Goal: Information Seeking & Learning: Get advice/opinions

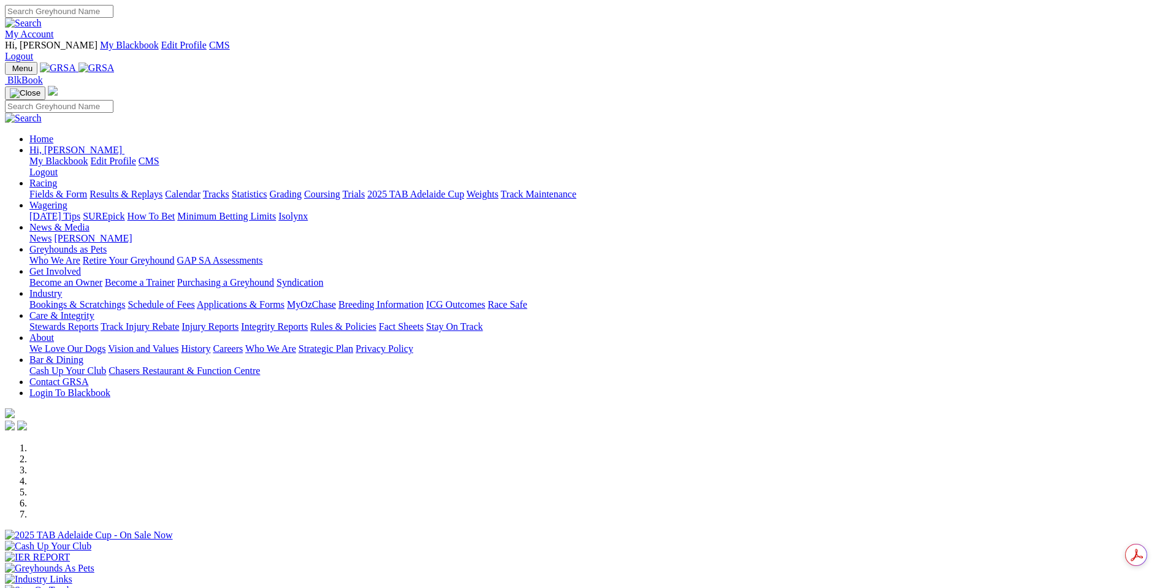
click at [89, 222] on link "News & Media" at bounding box center [59, 227] width 60 height 10
click at [51, 233] on link "News" at bounding box center [40, 238] width 22 height 10
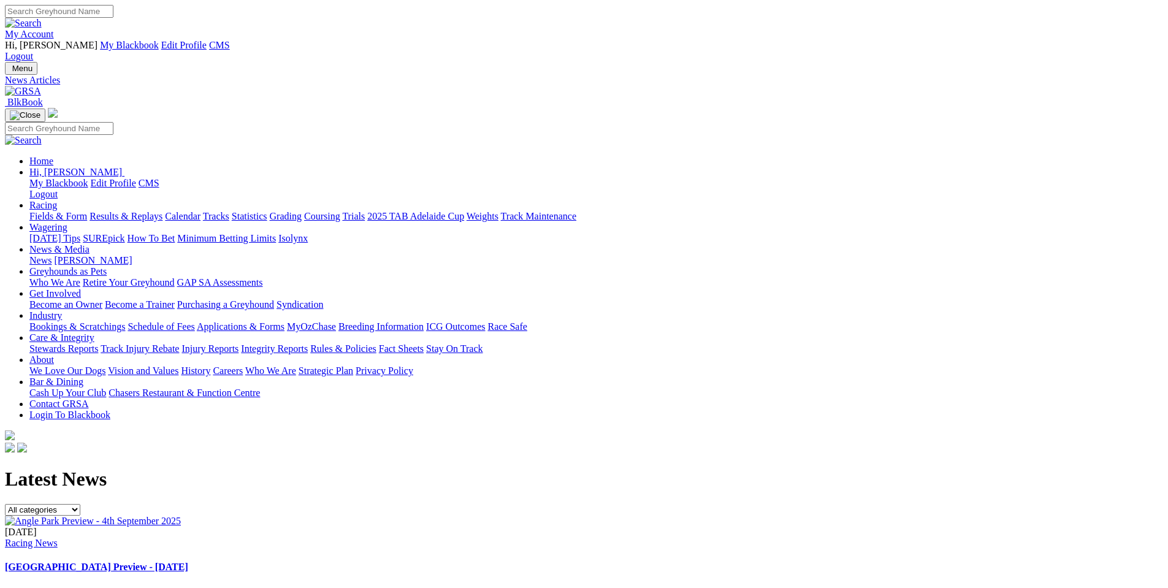
click at [181, 515] on img at bounding box center [93, 520] width 176 height 11
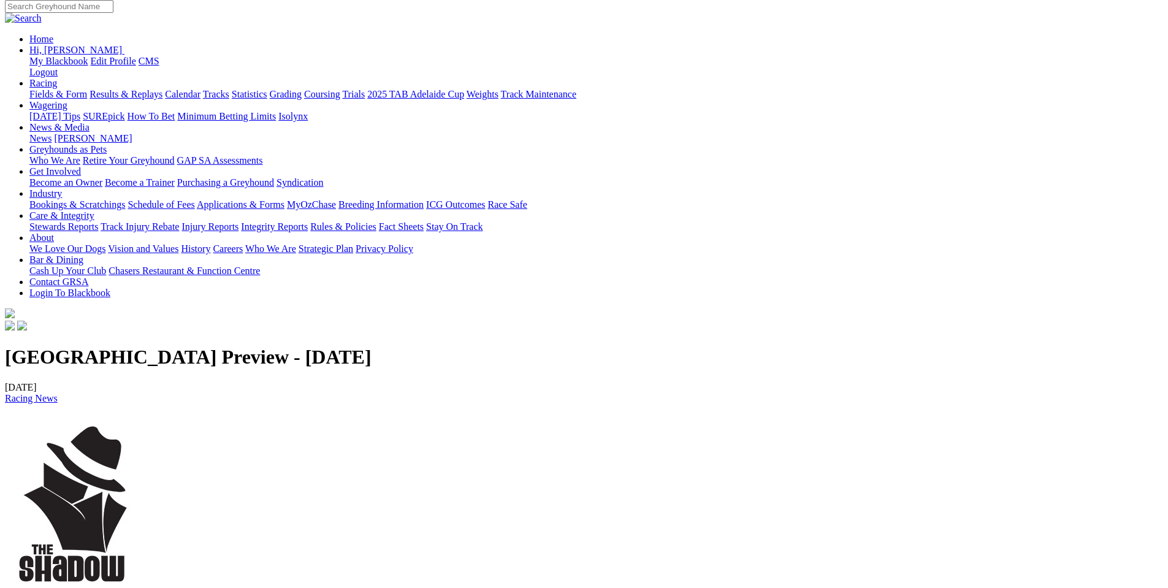
scroll to position [123, 0]
copy p "The Kings @ Queens Final is the highlight of tonight’s racing being race 8 on t…"
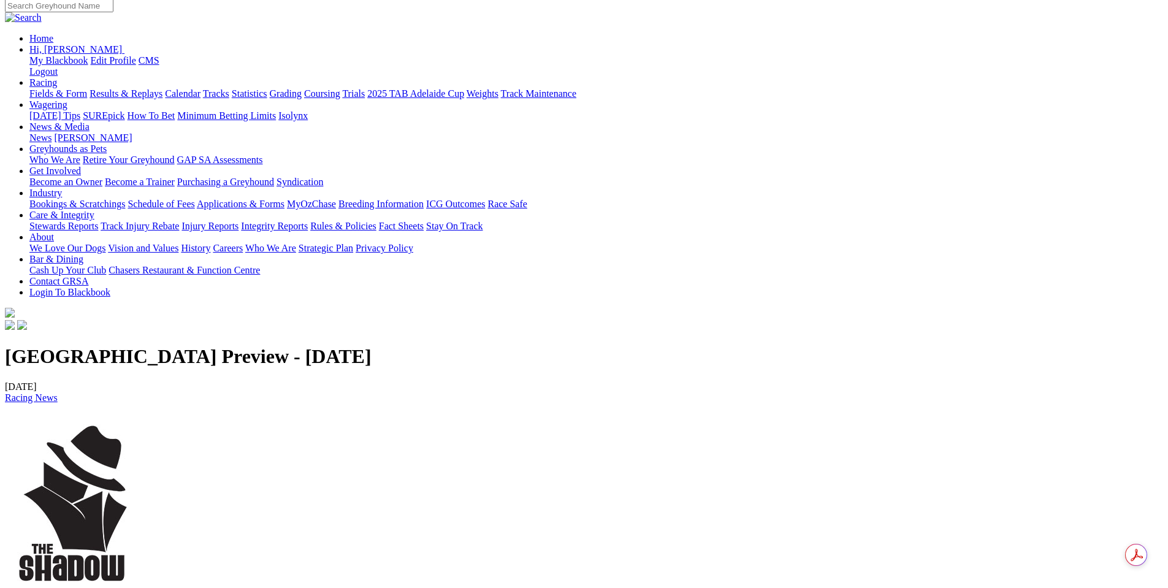
drag, startPoint x: 229, startPoint y: 430, endPoint x: 172, endPoint y: 319, distance: 125.0
copy p "RACE 1 - 5.1.2.4 RACE 2 - 5.4.1.2 RACE 3 - 6.1.2.4 RACE 4 - 1.4.2.8 RACE 5 - 6.…"
drag, startPoint x: 259, startPoint y: 432, endPoint x: 284, endPoint y: 456, distance: 34.7
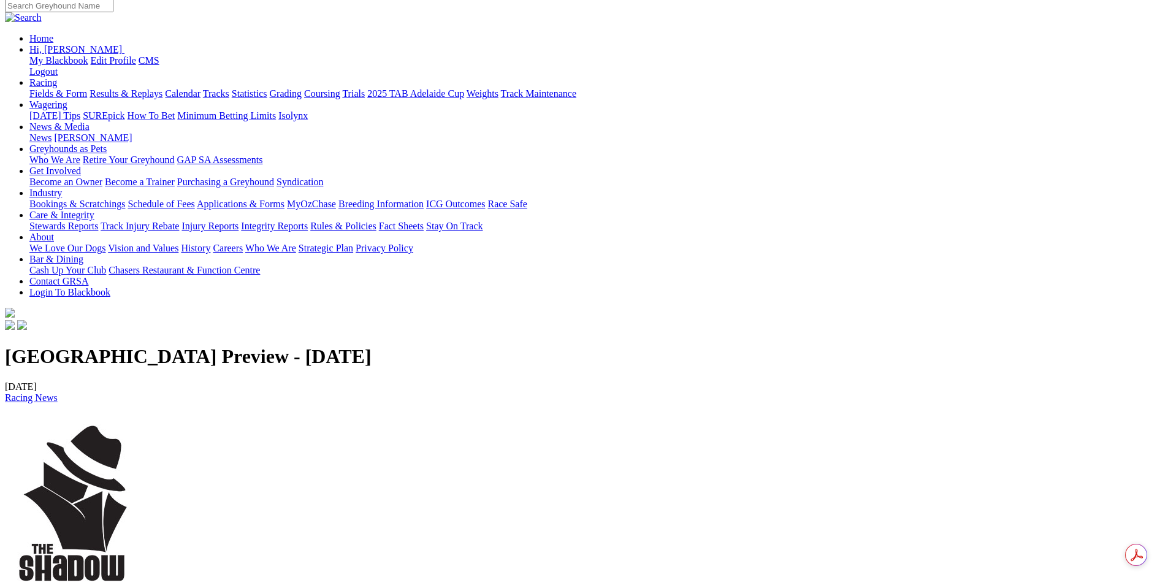
drag, startPoint x: 269, startPoint y: 482, endPoint x: 155, endPoint y: 463, distance: 115.5
copy p "Race 1, No 5 - Mepunga Sage (Should win but will be very short) Race 3, No 6 - …"
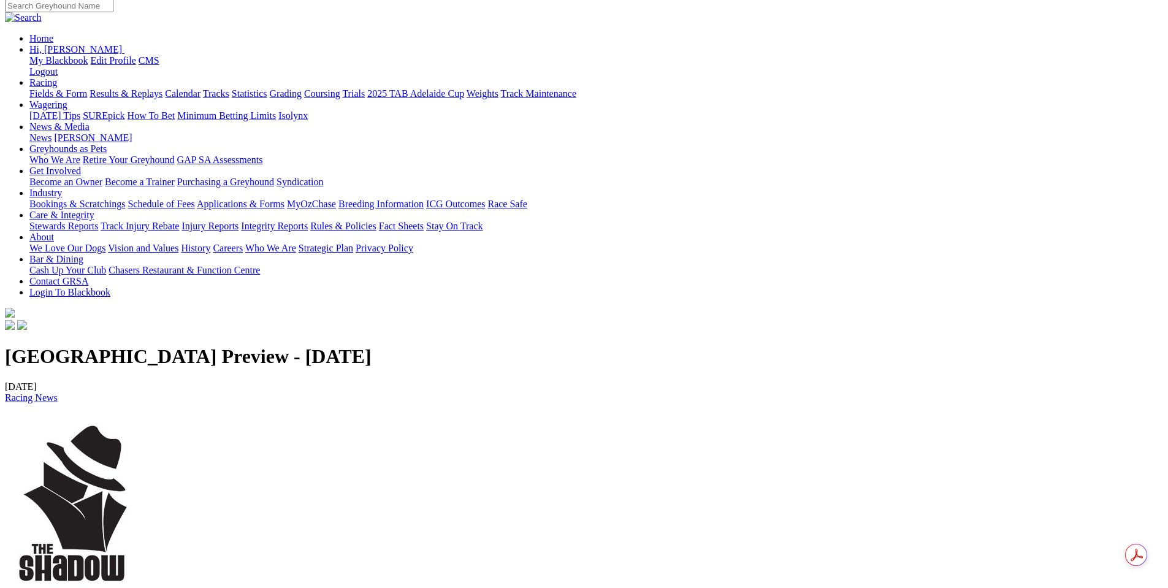
copy p "Race 7, No 4 - That Smile​​​​​​​"
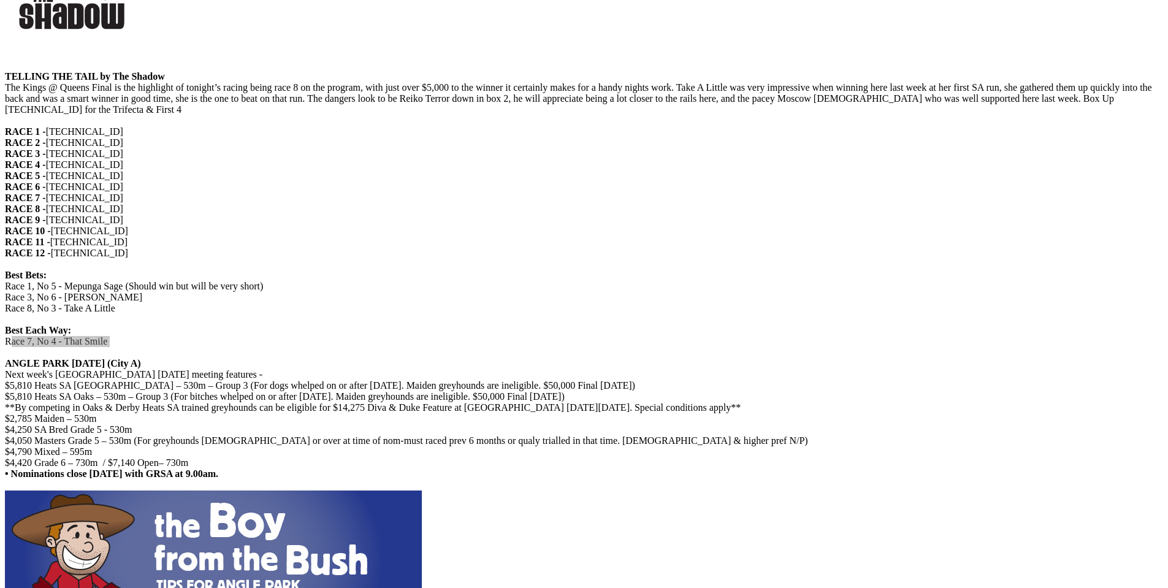
scroll to position [736, 0]
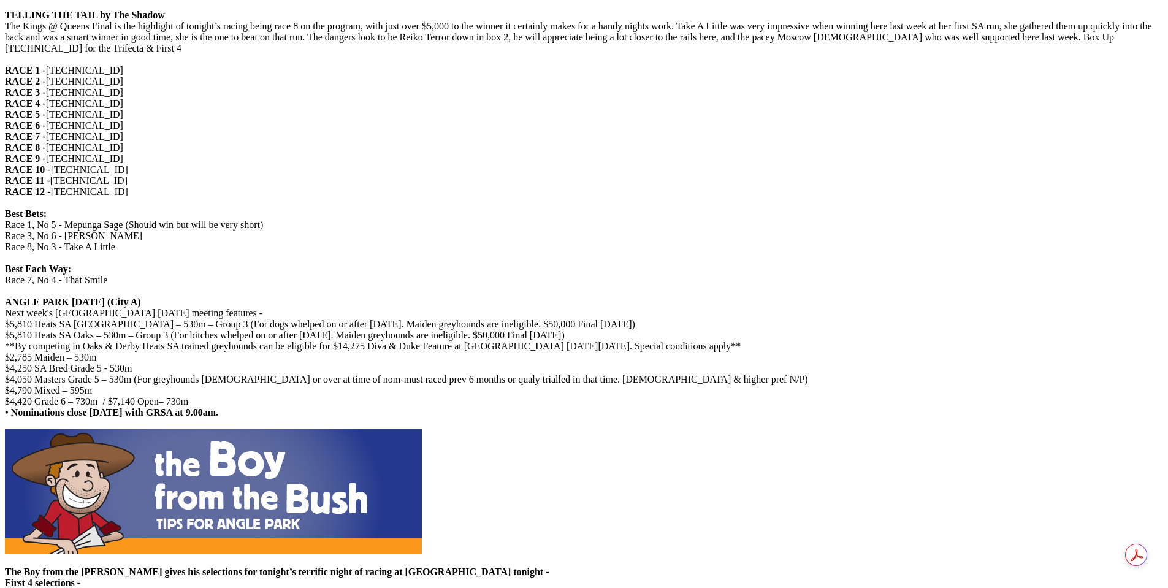
copy p "Trainers are reminded that Rule 25 (Minimum Vaccination Requirements) took effe…"
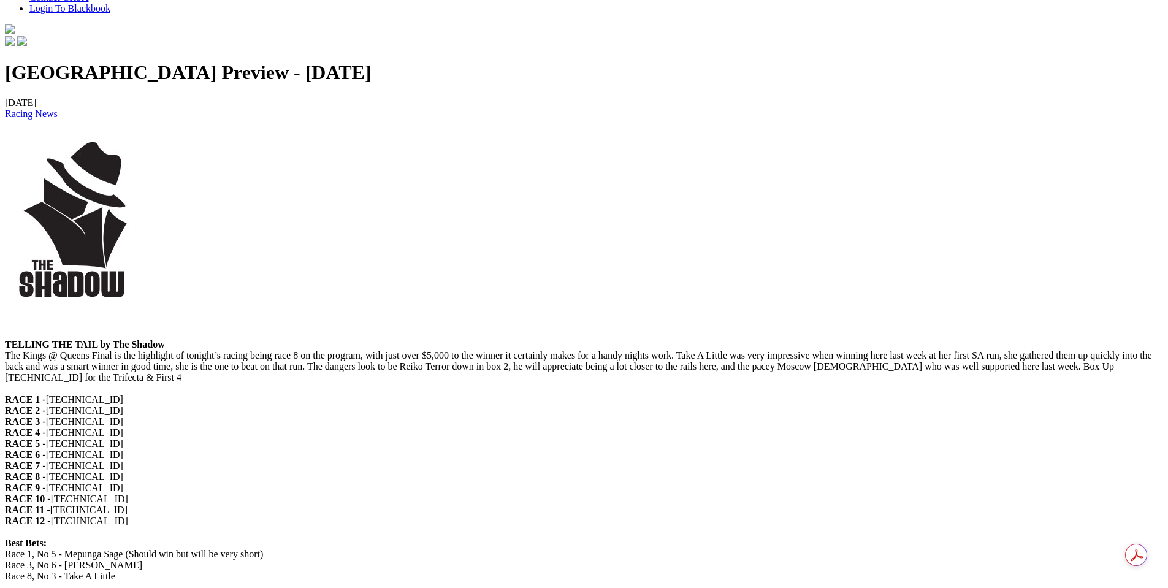
scroll to position [245, 0]
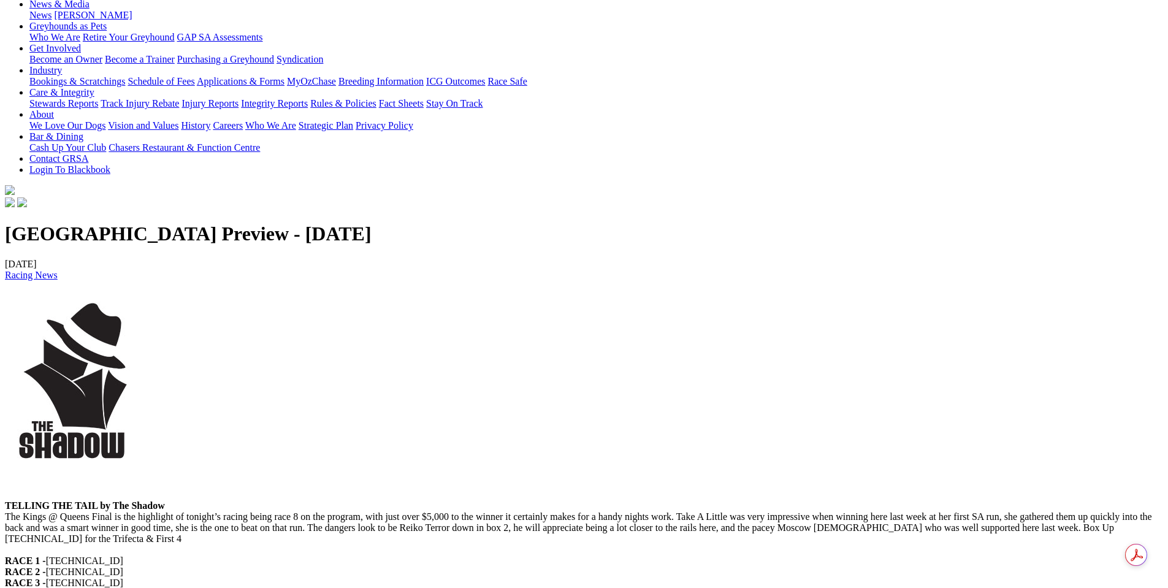
copy p "Race 7, No 4 - That Smile​​​​​​​"
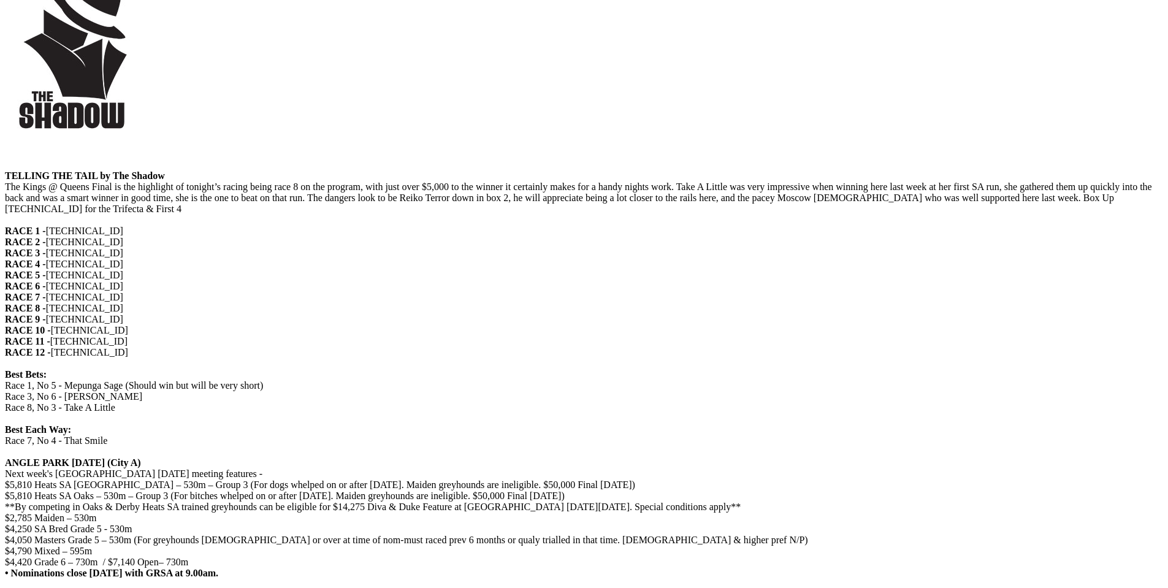
scroll to position [736, 0]
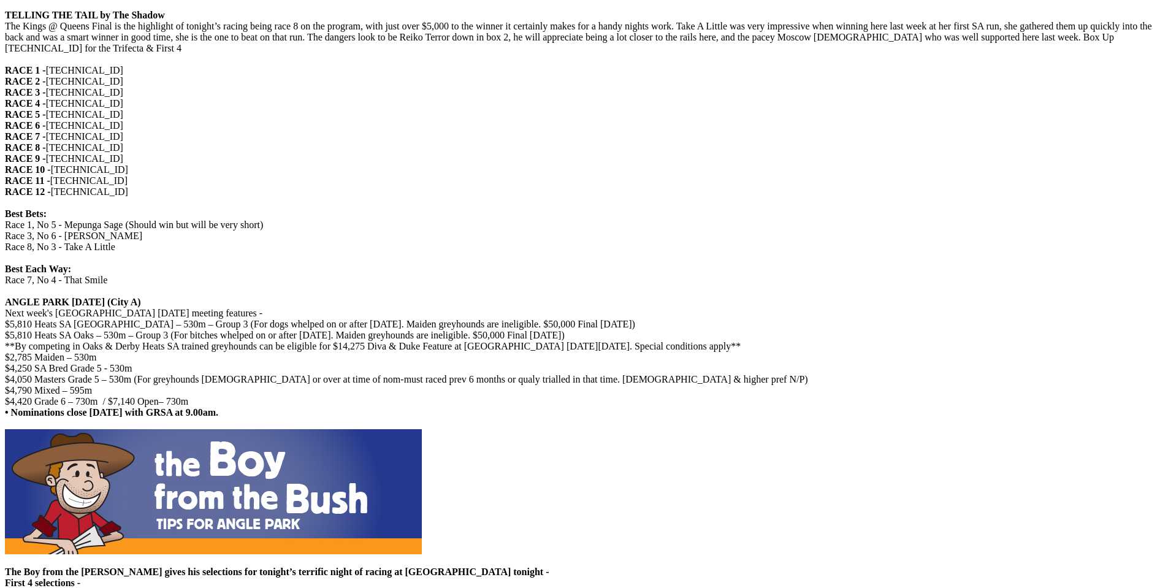
drag, startPoint x: 243, startPoint y: 306, endPoint x: 149, endPoint y: 194, distance: 146.6
copy p "Race 1 - 5.6.1.3​​​​​​​ Race 2 - 8.1.2.4 Race 3 - 6.1.2.4 ​​​​ Race 4 - 4.1.2.8…"
drag, startPoint x: 322, startPoint y: 327, endPoint x: 221, endPoint y: 326, distance: 100.5
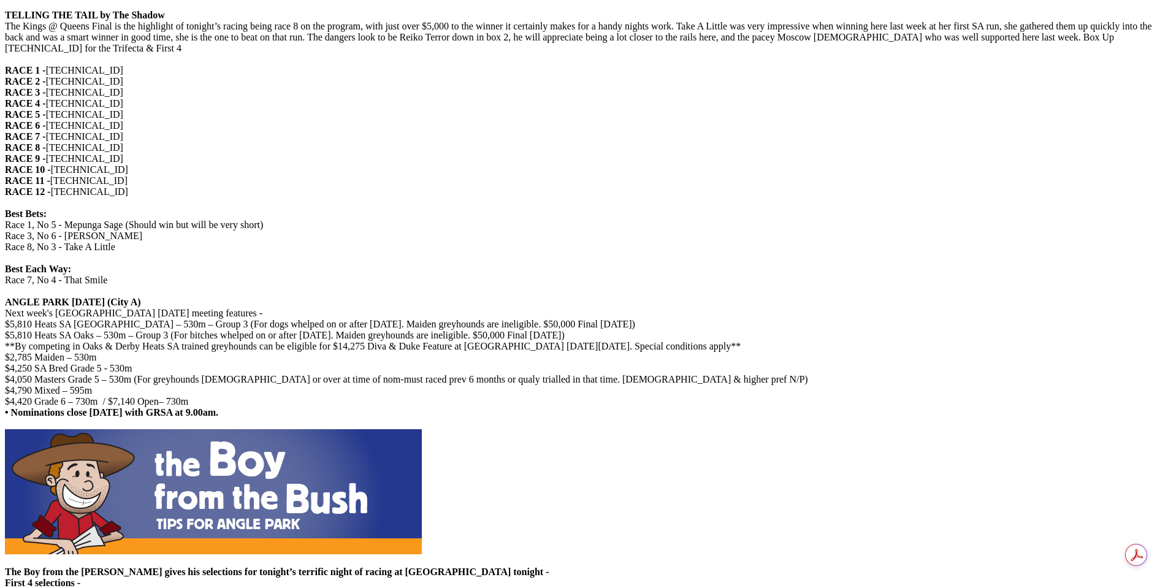
copy p "Race 5, No 4 - Stormy Day​​​​​​​"
drag, startPoint x: 325, startPoint y: 340, endPoint x: 221, endPoint y: 341, distance: 104.2
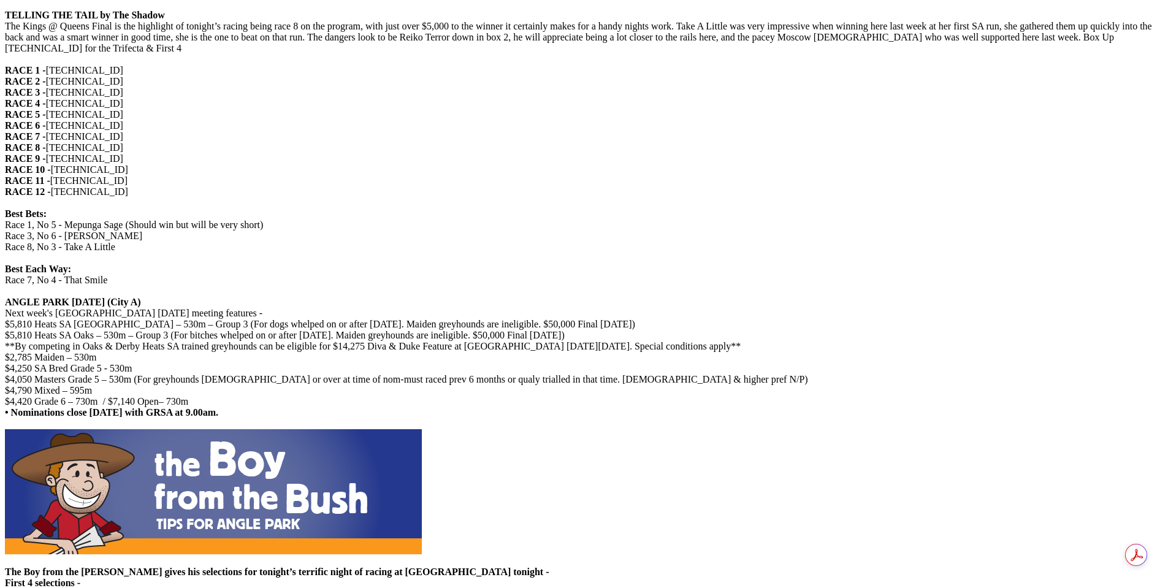
copy p "Race 8, No 3 - Take A Little​​​​​​​​​​​​​​"
drag, startPoint x: 327, startPoint y: 348, endPoint x: 223, endPoint y: 351, distance: 103.7
copy p "Race 9, No 2 - Canya Athena"
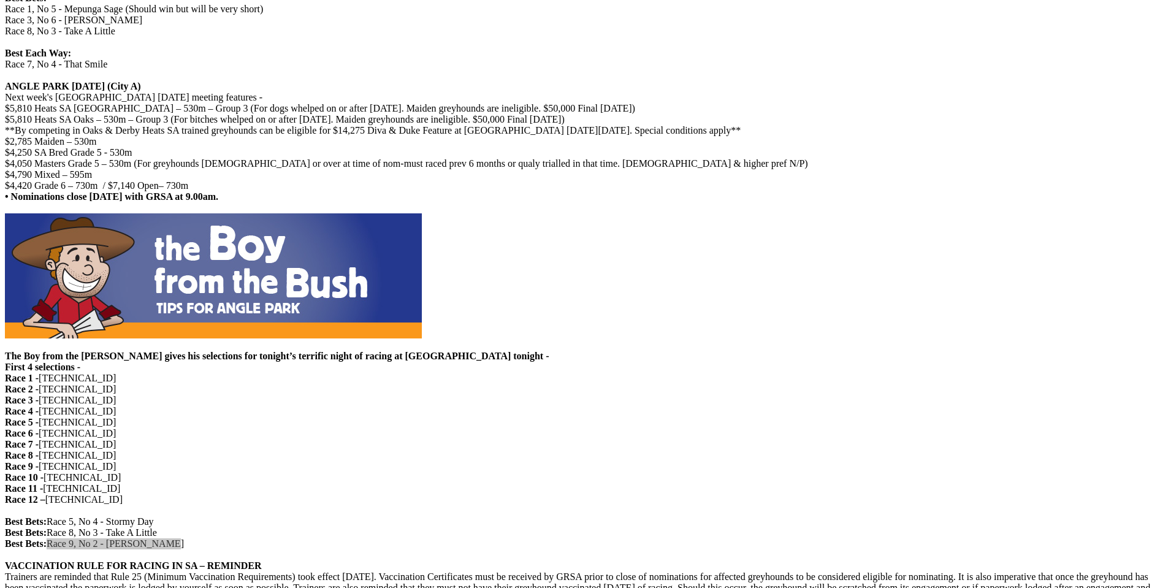
scroll to position [981, 0]
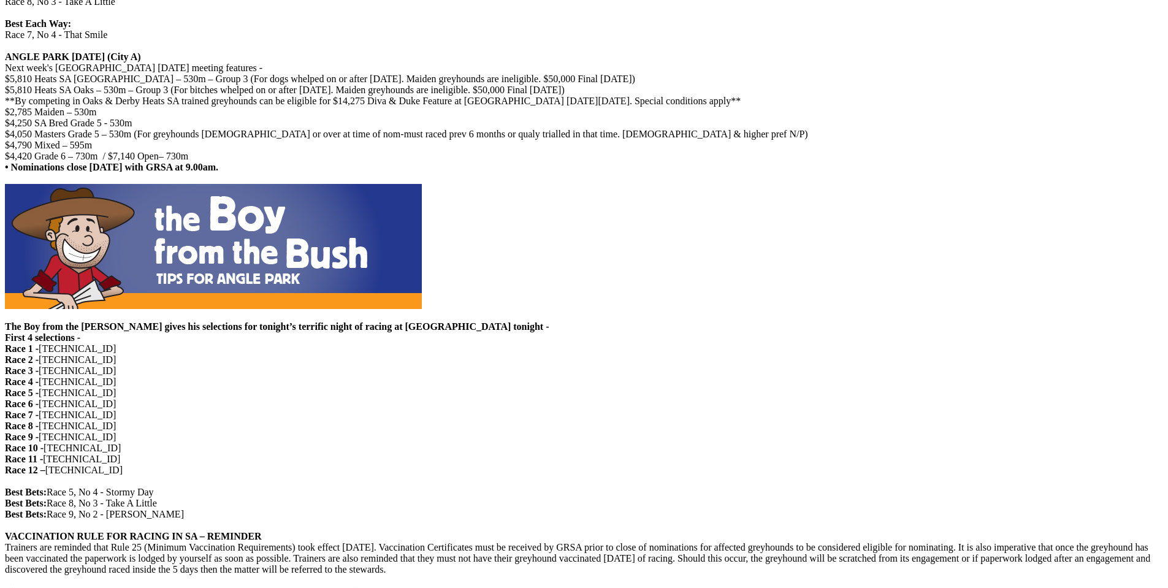
drag, startPoint x: 216, startPoint y: 313, endPoint x: 112, endPoint y: 286, distance: 107.5
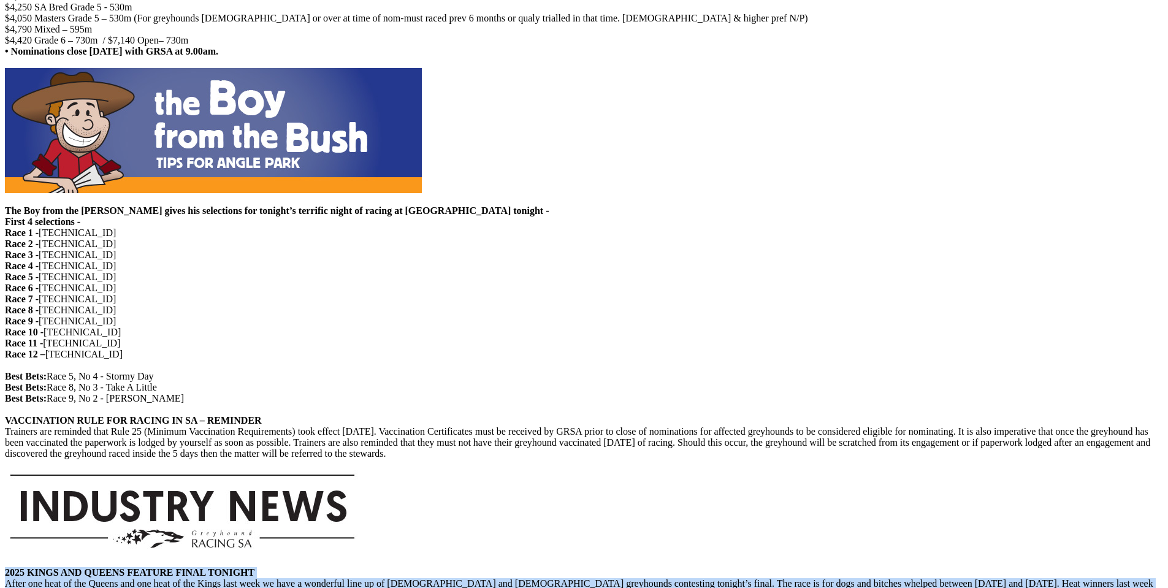
scroll to position [1070, 0]
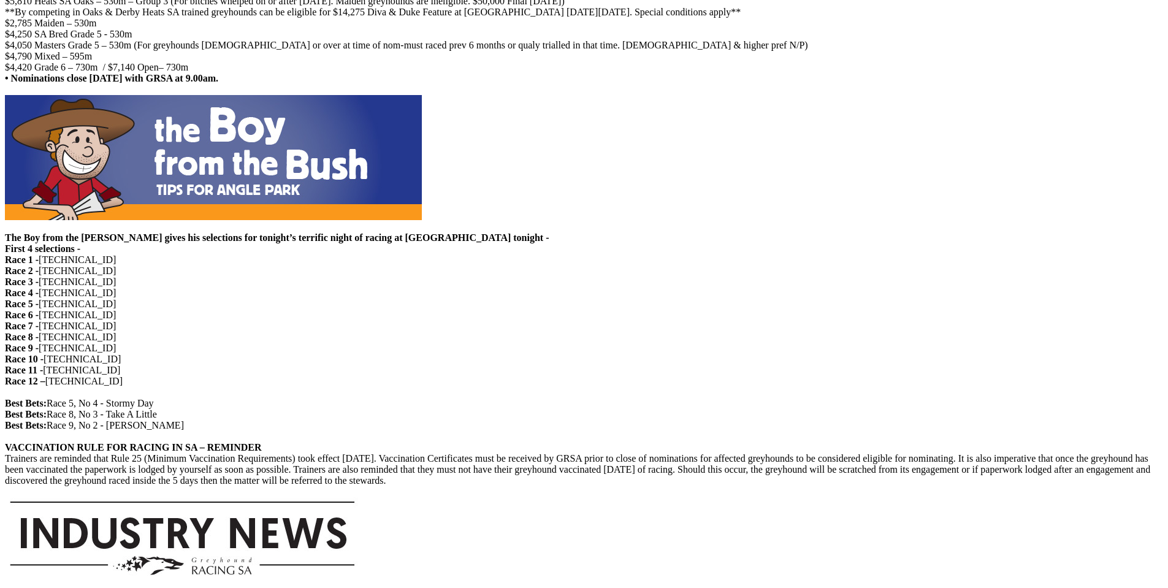
drag, startPoint x: 421, startPoint y: 479, endPoint x: 146, endPoint y: 185, distance: 402.0
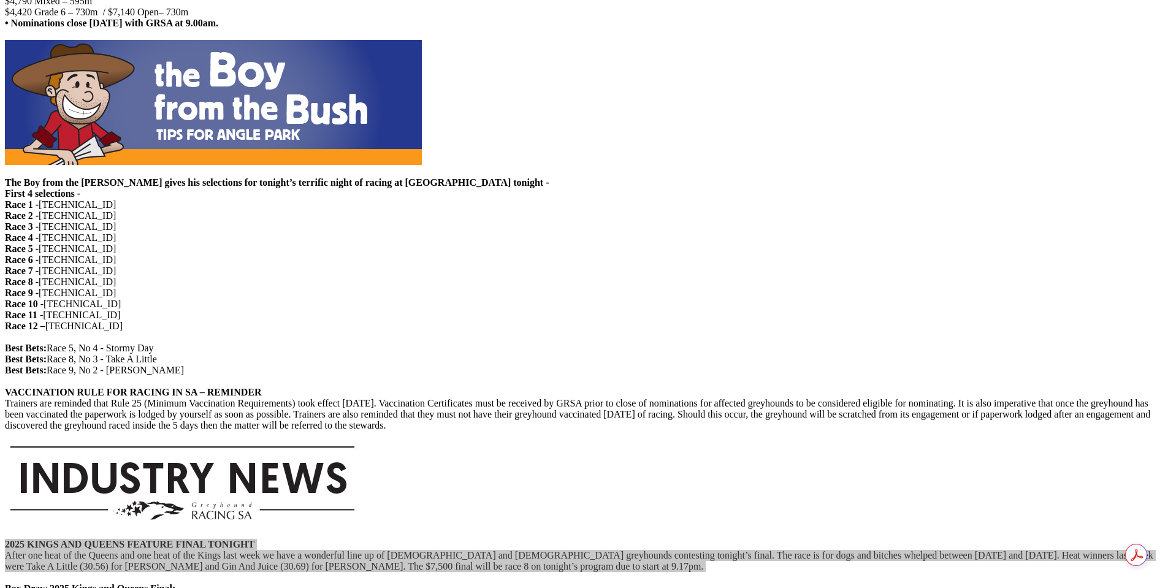
scroll to position [1192, 0]
